Goal: Information Seeking & Learning: Learn about a topic

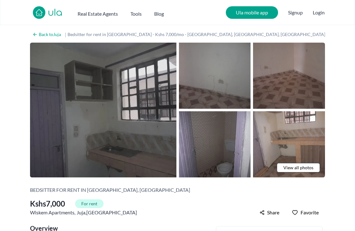
click at [120, 93] on img at bounding box center [103, 110] width 146 height 135
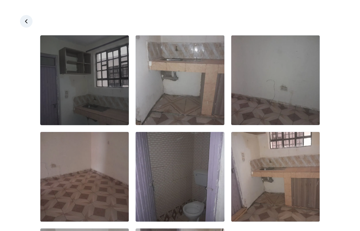
drag, startPoint x: 93, startPoint y: 98, endPoint x: 111, endPoint y: 100, distance: 18.3
click at [93, 98] on img at bounding box center [84, 79] width 89 height 89
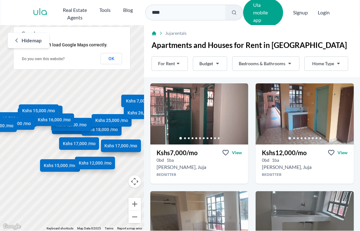
click at [249, 59] on html "Are you a real estate agent? Reach more buyers and renters. Sign up Ula Homes A…" at bounding box center [180, 115] width 360 height 230
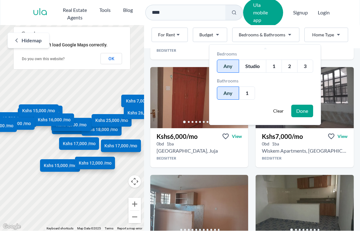
scroll to position [235, 0]
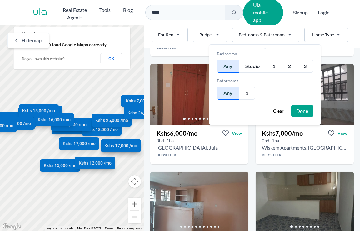
drag, startPoint x: 360, startPoint y: 66, endPoint x: 360, endPoint y: 71, distance: 4.4
click at [360, 71] on html "Are you a real estate agent? Reach more buyers and renters. Sign up Ula Homes A…" at bounding box center [180, 115] width 360 height 230
click at [276, 67] on div "1" at bounding box center [274, 65] width 16 height 13
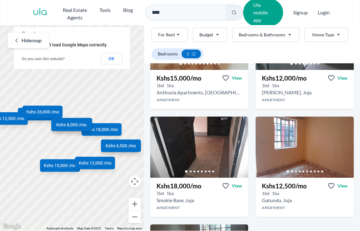
scroll to position [511, 0]
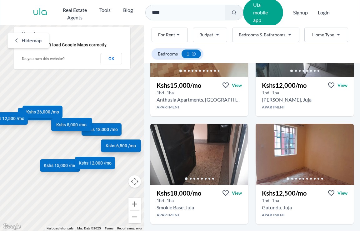
drag, startPoint x: 360, startPoint y: 61, endPoint x: 357, endPoint y: 150, distance: 88.6
click at [360, 152] on html "Are you a real estate agent? Reach more buyers and renters. Sign up Ula Homes A…" at bounding box center [180, 115] width 360 height 230
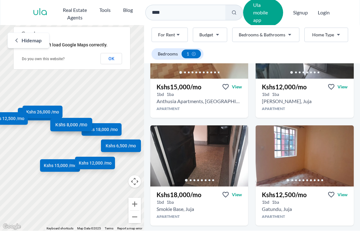
click at [78, 125] on span "Kshs 8,000 /mo" at bounding box center [72, 124] width 32 height 7
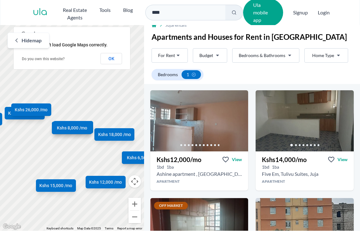
scroll to position [0, 0]
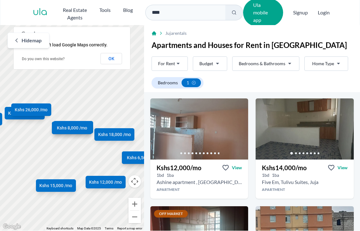
click at [179, 61] on html "Are you a real estate agent? Reach more buyers and renters. Sign up Ula Homes A…" at bounding box center [180, 115] width 360 height 230
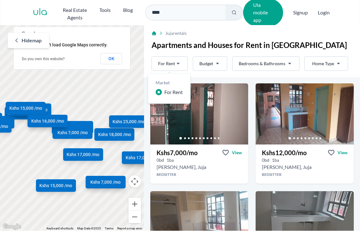
drag, startPoint x: 116, startPoint y: 56, endPoint x: 90, endPoint y: 43, distance: 28.4
click at [115, 56] on html "Are you a real estate agent? Reach more buyers and renters. Sign up Ula Homes A…" at bounding box center [180, 115] width 360 height 230
